Goal: Task Accomplishment & Management: Manage account settings

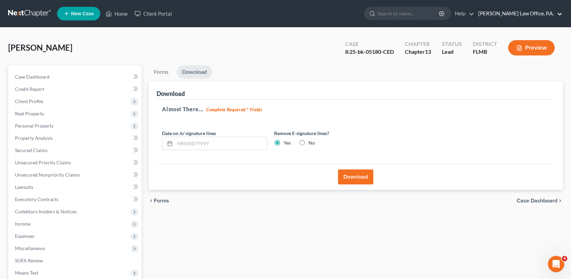
click at [557, 14] on link "[PERSON_NAME] Law Office, P.A." at bounding box center [519, 13] width 88 height 12
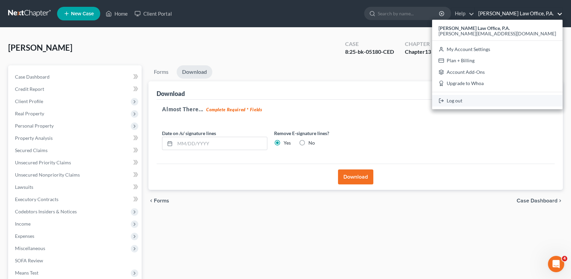
click at [518, 102] on link "Log out" at bounding box center [497, 101] width 130 height 12
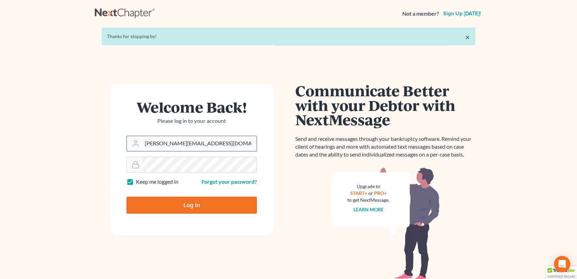
click at [220, 144] on input "[PERSON_NAME][EMAIL_ADDRESS][DOMAIN_NAME]" at bounding box center [199, 143] width 114 height 15
type input "[EMAIL_ADDRESS][DOMAIN_NAME]"
click at [197, 206] on input "Log In" at bounding box center [191, 204] width 130 height 17
type input "Thinking..."
